Goal: Task Accomplishment & Management: Complete application form

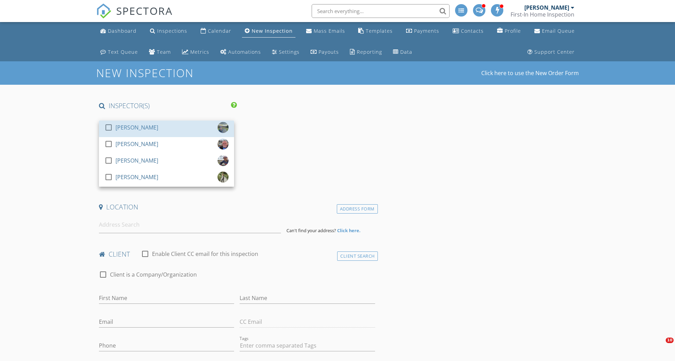
select select "9"
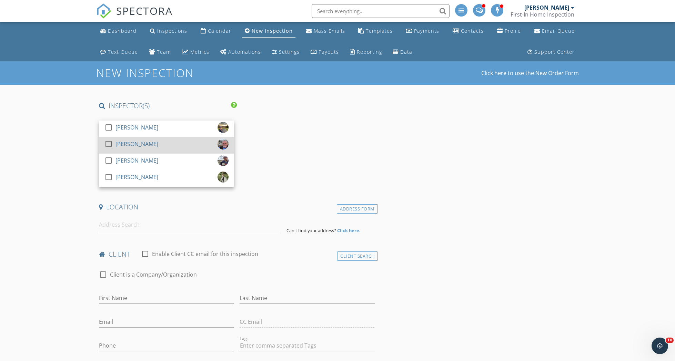
click at [155, 142] on div "check_box_outline_blank [PERSON_NAME]" at bounding box center [166, 146] width 124 height 14
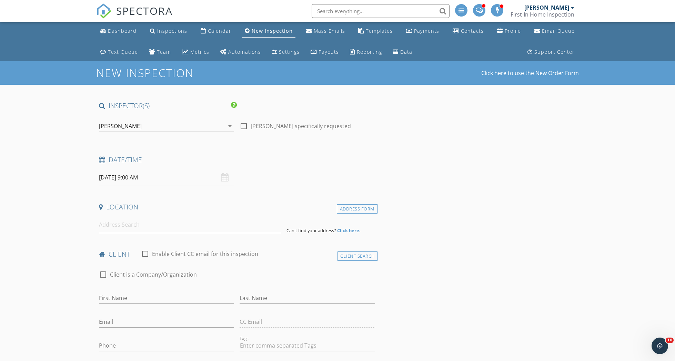
click at [132, 176] on input "[DATE] 9:00 AM" at bounding box center [166, 177] width 135 height 17
type input "[DATE] 10:00 AM"
type input "10"
click at [140, 290] on span at bounding box center [138, 291] width 5 height 7
type input "[DATE] 11:00 AM"
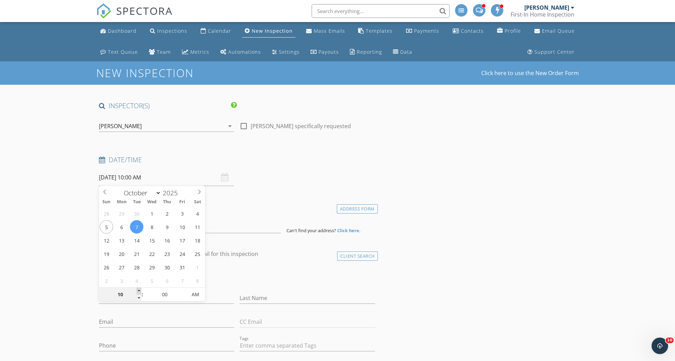
type input "11"
click at [140, 290] on span at bounding box center [138, 291] width 5 height 7
type input "[DATE] 12:00 PM"
type input "12"
click at [140, 290] on span at bounding box center [138, 291] width 5 height 7
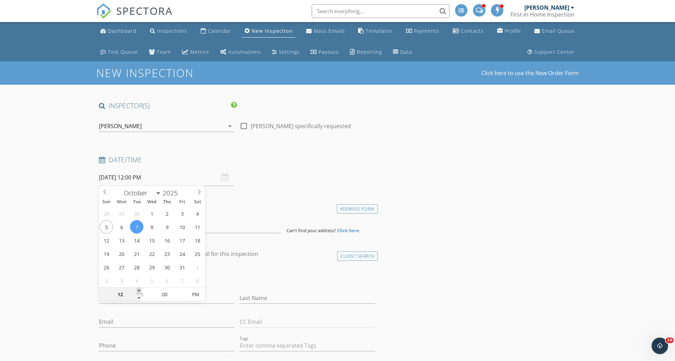
type input "[DATE] 1:00 PM"
type input "01"
click at [140, 290] on span at bounding box center [138, 291] width 5 height 7
drag, startPoint x: 68, startPoint y: 266, endPoint x: 116, endPoint y: 242, distance: 53.9
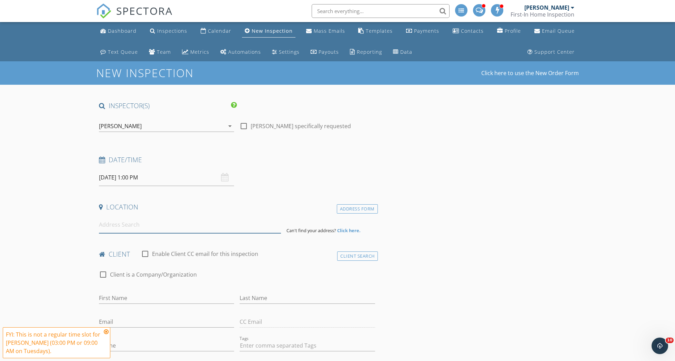
click at [141, 228] on input at bounding box center [190, 224] width 182 height 17
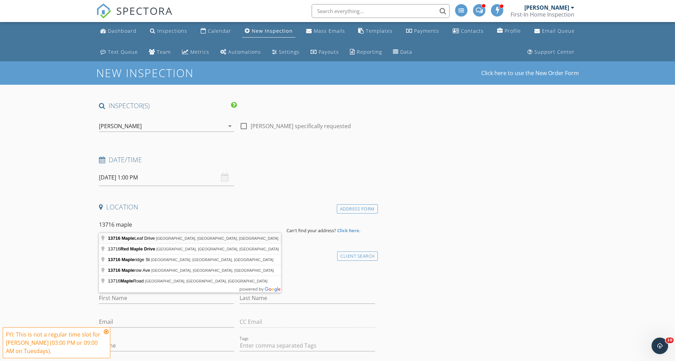
type input "[STREET_ADDRESS]"
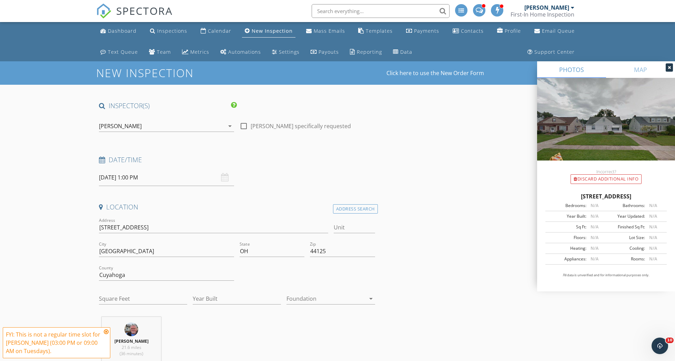
drag, startPoint x: 662, startPoint y: 196, endPoint x: 549, endPoint y: 197, distance: 112.7
click at [549, 197] on div "[STREET_ADDRESS]" at bounding box center [605, 196] width 121 height 8
copy div "[STREET_ADDRESS]"
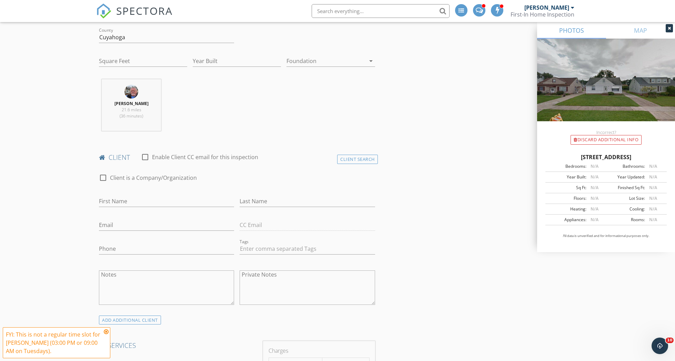
scroll to position [252, 0]
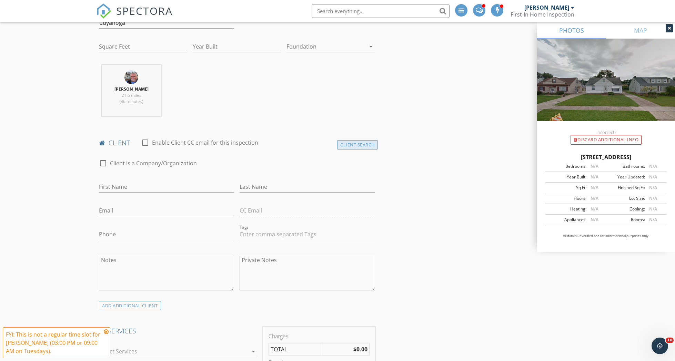
click at [355, 146] on div "Client Search" at bounding box center [357, 144] width 41 height 9
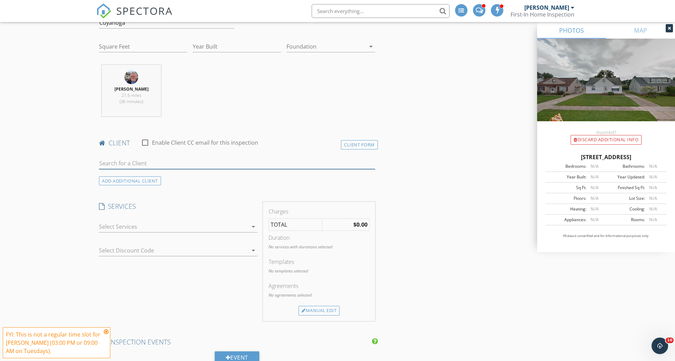
click at [238, 164] on input "text" at bounding box center [237, 163] width 276 height 11
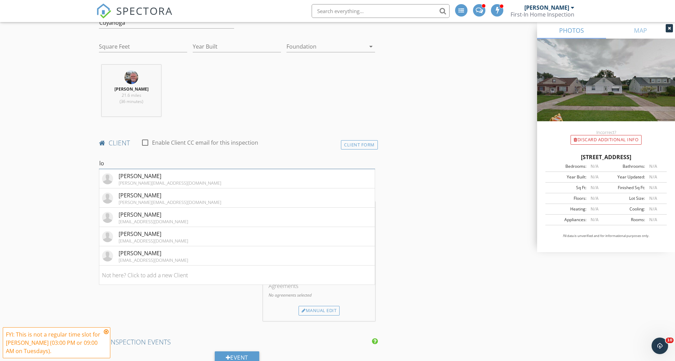
type input "l"
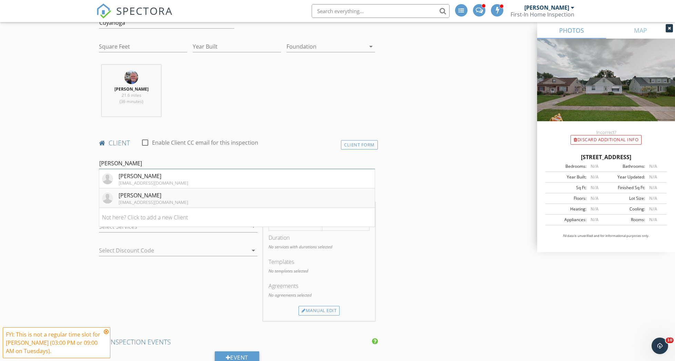
type input "[PERSON_NAME]"
click at [177, 195] on li "[PERSON_NAME] [EMAIL_ADDRESS][DOMAIN_NAME]" at bounding box center [236, 198] width 275 height 19
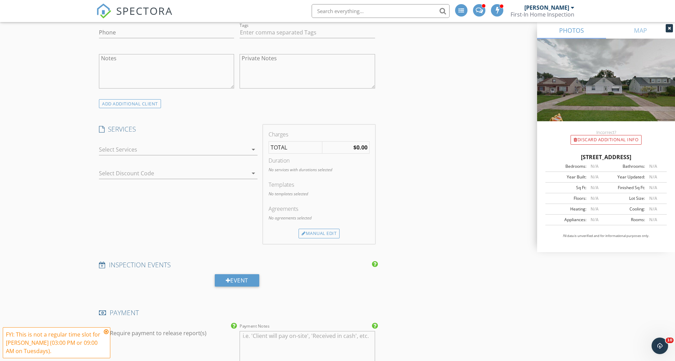
scroll to position [455, 0]
click at [147, 147] on div at bounding box center [173, 148] width 149 height 11
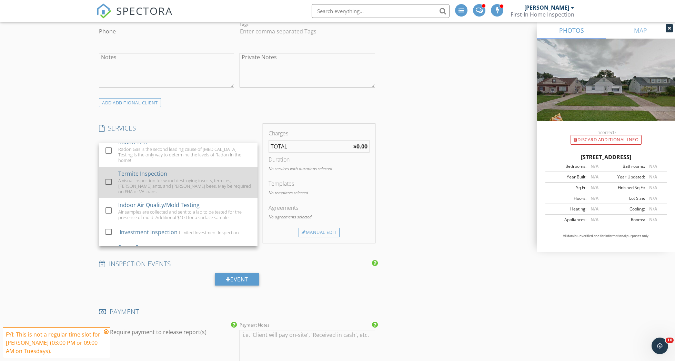
scroll to position [59, 0]
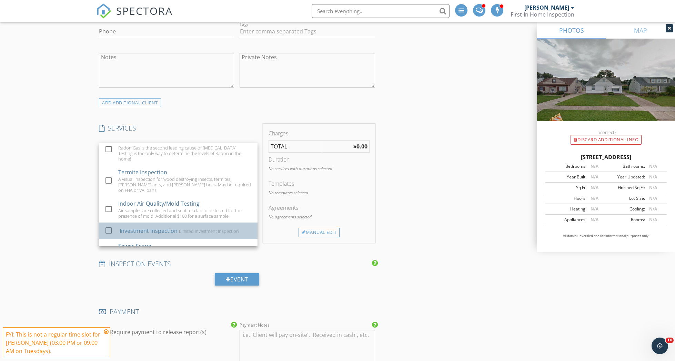
click at [172, 227] on div "Investment Inspection" at bounding box center [149, 231] width 58 height 8
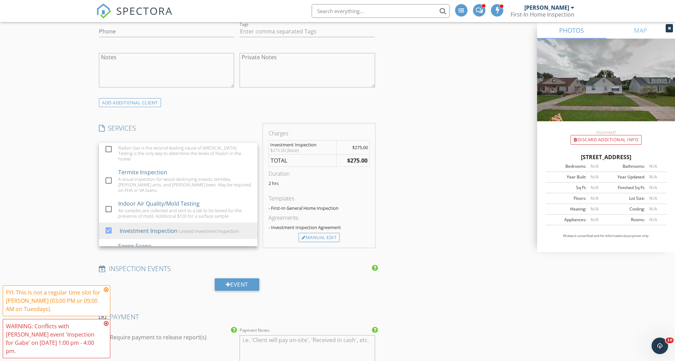
click at [402, 181] on div "INSPECTOR(S) check_box_outline_blank [PERSON_NAME] Fast check_box [PERSON_NAME]…" at bounding box center [337, 288] width 482 height 1284
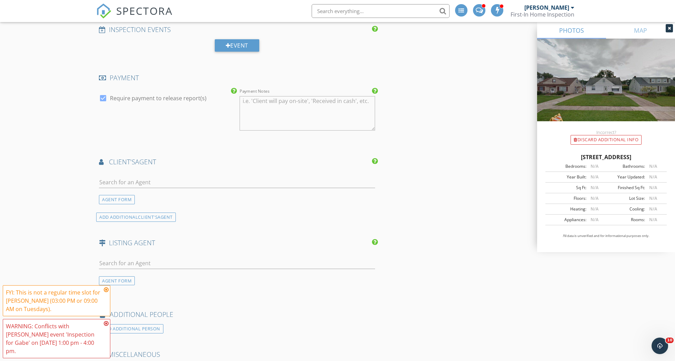
scroll to position [712, 0]
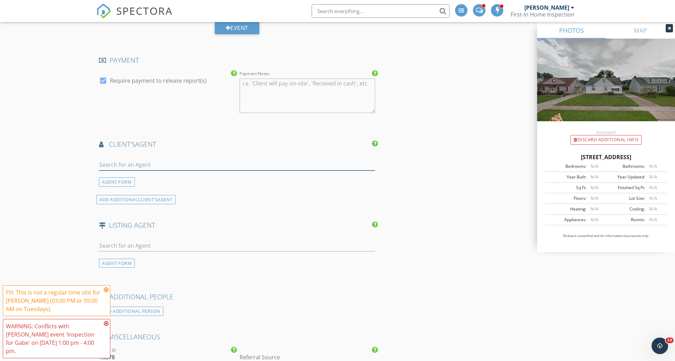
click at [319, 166] on input "text" at bounding box center [237, 164] width 276 height 11
type input "[PERSON_NAME]"
click at [192, 171] on li "[PERSON_NAME]" at bounding box center [236, 180] width 275 height 19
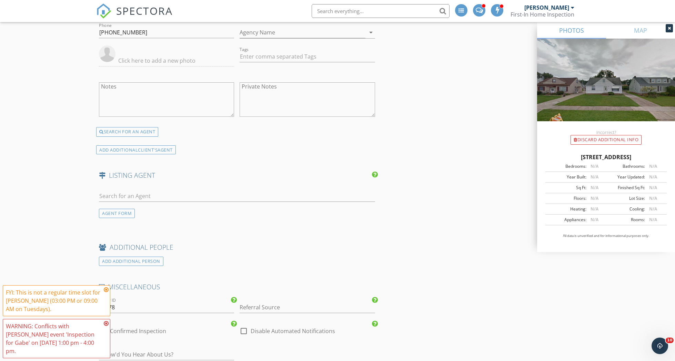
scroll to position [918, 0]
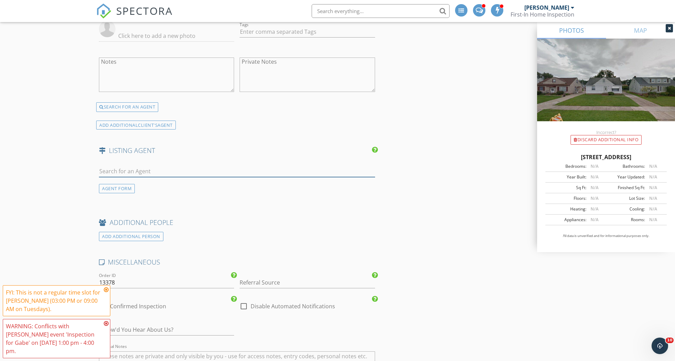
click at [190, 173] on input "text" at bounding box center [237, 171] width 276 height 11
type input "z"
drag, startPoint x: 118, startPoint y: 195, endPoint x: 121, endPoint y: 187, distance: 8.0
click at [119, 193] on div "AGENT FORM" at bounding box center [237, 180] width 282 height 41
click at [121, 187] on div "AGENT FORM" at bounding box center [117, 188] width 36 height 9
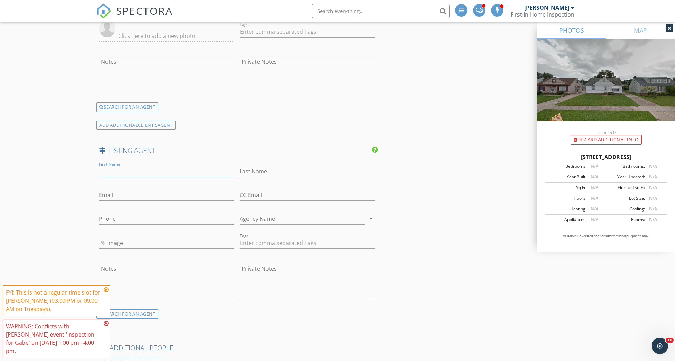
paste input "Sofie"
type input "Sofie"
type input "Zhoa"
click at [129, 195] on input "Email" at bounding box center [166, 195] width 135 height 11
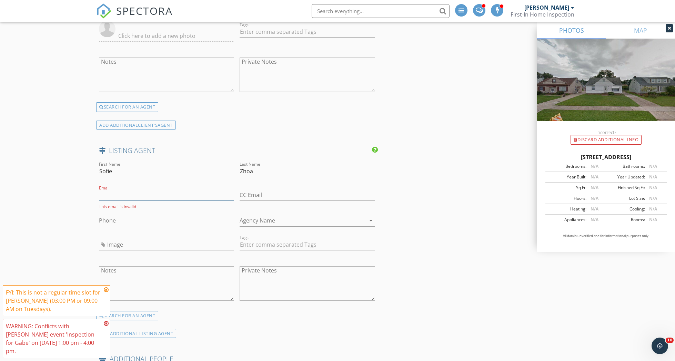
paste input "[EMAIL_ADDRESS][DOMAIN_NAME]"
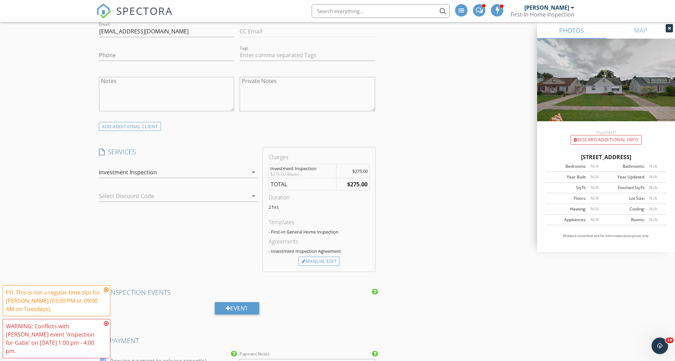
scroll to position [431, 0]
type input "[EMAIL_ADDRESS][DOMAIN_NAME]"
click at [326, 259] on div "Manual Edit" at bounding box center [318, 262] width 41 height 10
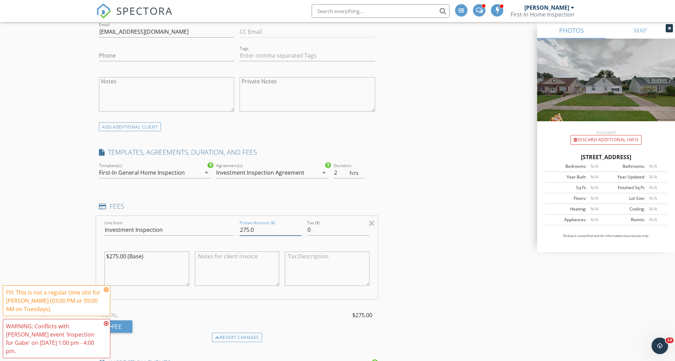
drag, startPoint x: 262, startPoint y: 226, endPoint x: 222, endPoint y: 225, distance: 40.4
click at [222, 225] on div "Line Item Investment Inspection Pretax Amount ($) 275.0 Tax ($) 0 $275.00 (Base)" at bounding box center [237, 257] width 282 height 83
type input "325"
drag, startPoint x: 150, startPoint y: 257, endPoint x: 97, endPoint y: 248, distance: 54.1
click at [97, 248] on div "Line Item Investment Inspection Pretax Amount ($) 325 Tax ($) 0 $275.00 (Base)" at bounding box center [237, 257] width 282 height 83
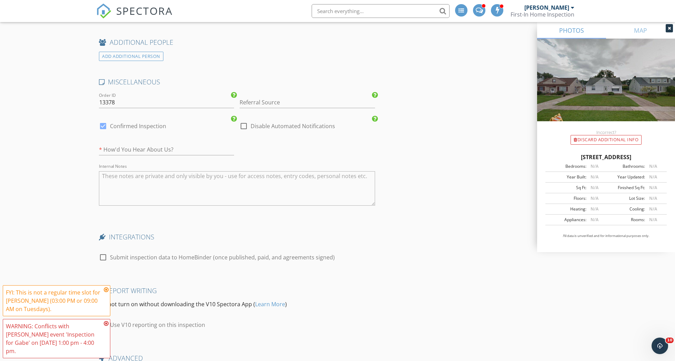
scroll to position [1306, 0]
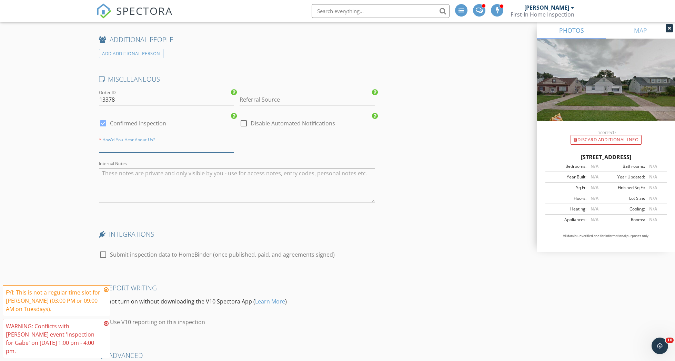
click at [157, 144] on input "text" at bounding box center [166, 146] width 135 height 11
type input "Agent"
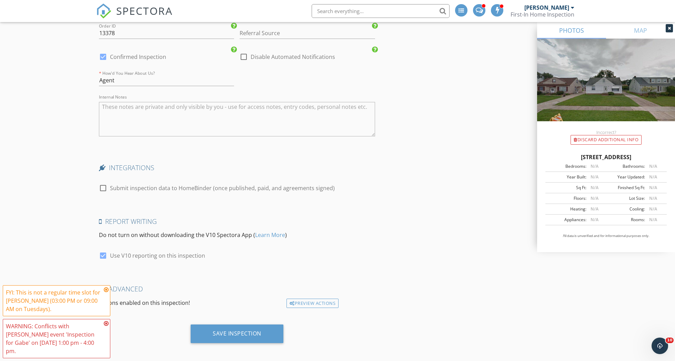
scroll to position [1372, 0]
click at [237, 330] on div "Save Inspection" at bounding box center [237, 333] width 49 height 7
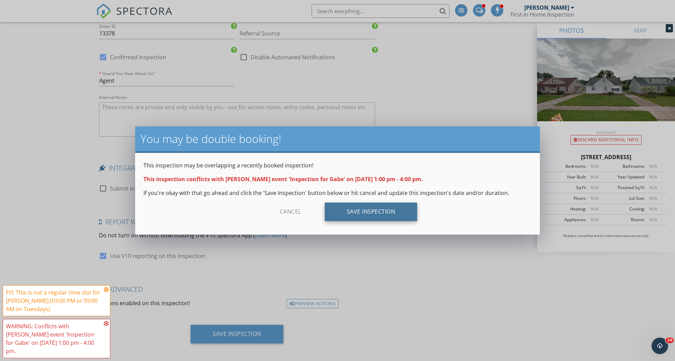
click at [384, 213] on div "Save Inspection" at bounding box center [371, 212] width 93 height 19
